Goal: Information Seeking & Learning: Learn about a topic

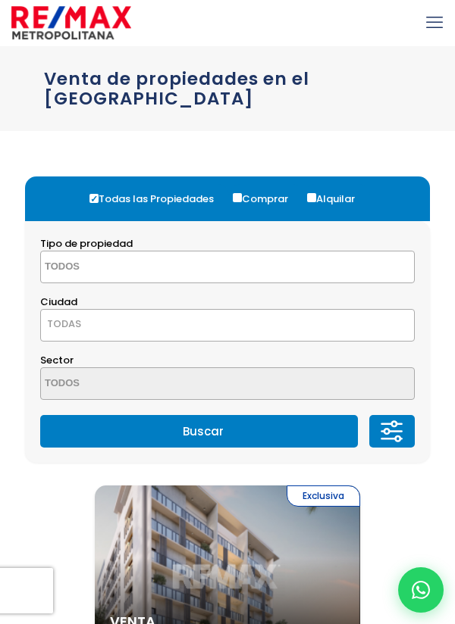
select select
click at [54, 261] on textarea "Search" at bounding box center [105, 268] width 129 height 33
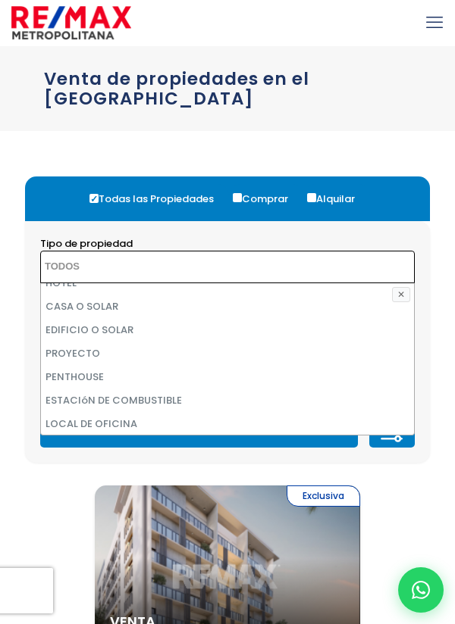
scroll to position [224, 0]
click at [47, 265] on textarea "Search" at bounding box center [105, 268] width 129 height 33
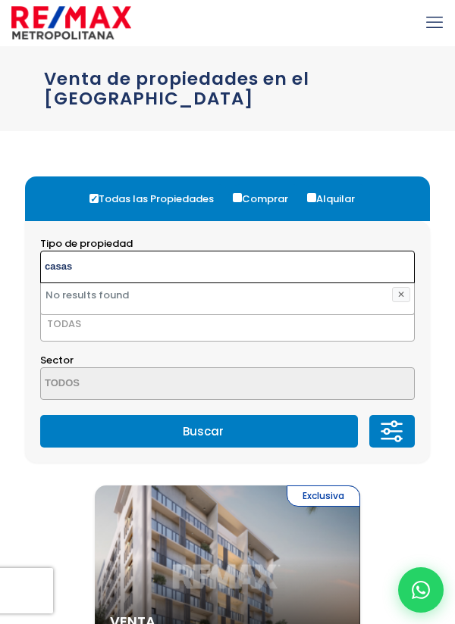
type textarea "casas"
click at [308, 369] on span at bounding box center [227, 384] width 374 height 33
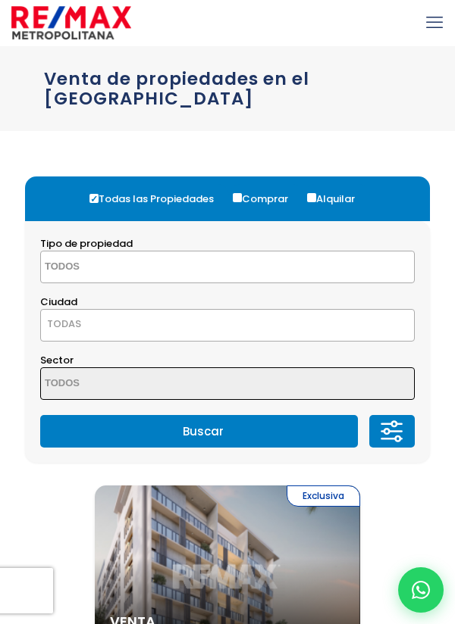
click at [205, 428] on button "Buscar" at bounding box center [199, 431] width 318 height 33
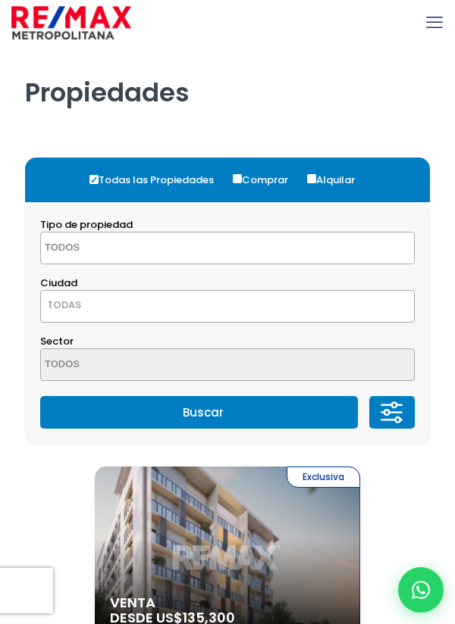
click at [80, 248] on textarea "Search" at bounding box center [105, 249] width 129 height 33
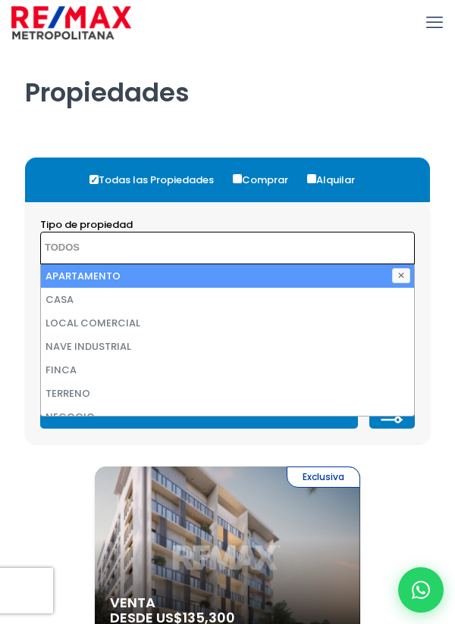
click at [94, 241] on textarea "Search" at bounding box center [105, 249] width 129 height 33
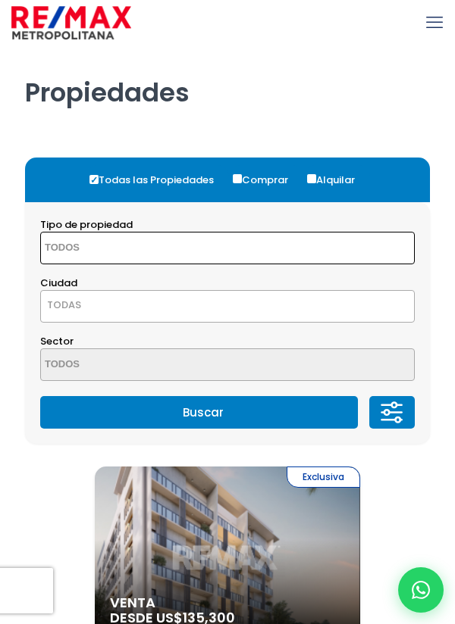
click at [86, 254] on textarea "Search" at bounding box center [105, 249] width 129 height 33
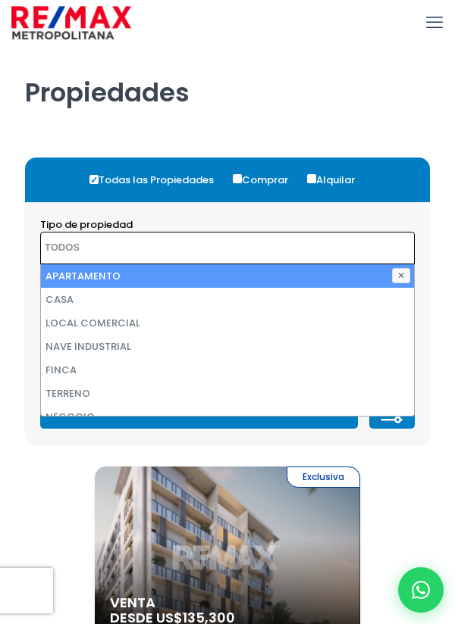
click at [61, 302] on li "CASA" at bounding box center [227, 299] width 373 height 23
select select "house"
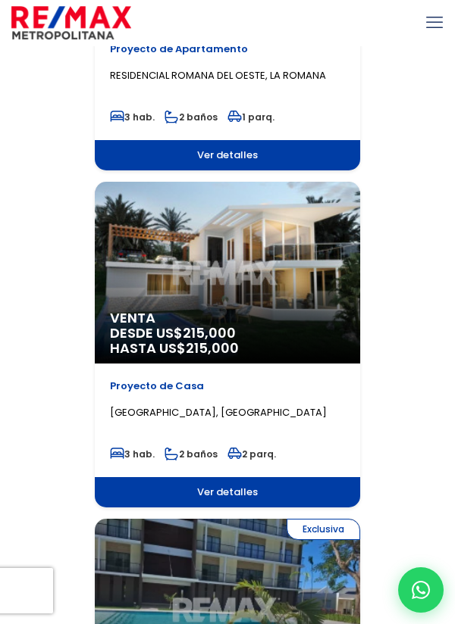
scroll to position [3665, 0]
